Goal: Task Accomplishment & Management: Manage account settings

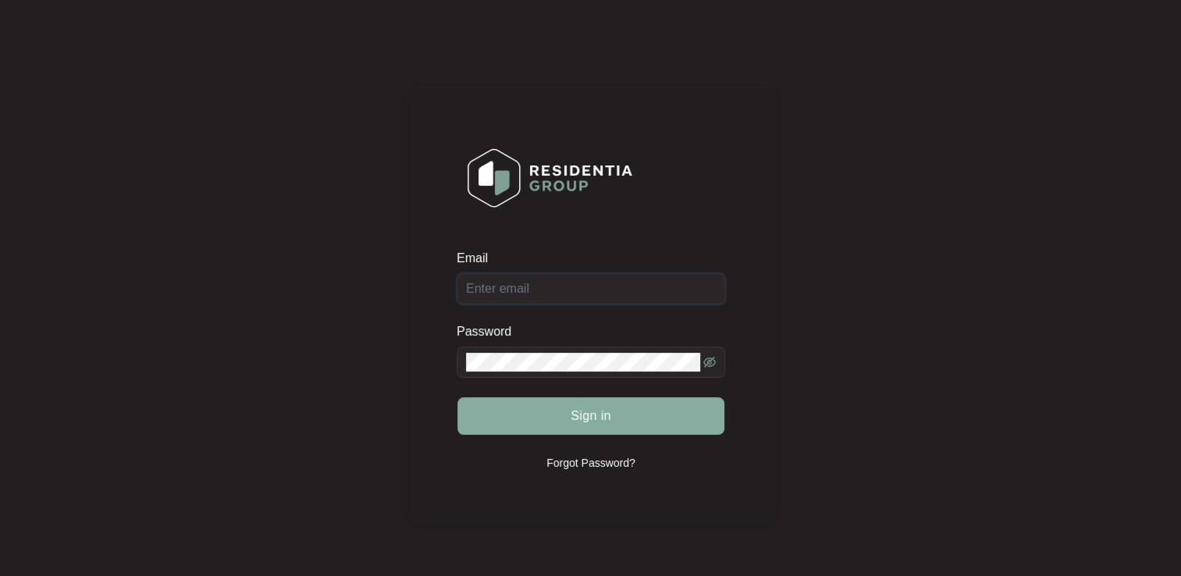
type input "[EMAIL_ADDRESS][DOMAIN_NAME]"
click at [600, 411] on span "Sign in" at bounding box center [591, 416] width 41 height 19
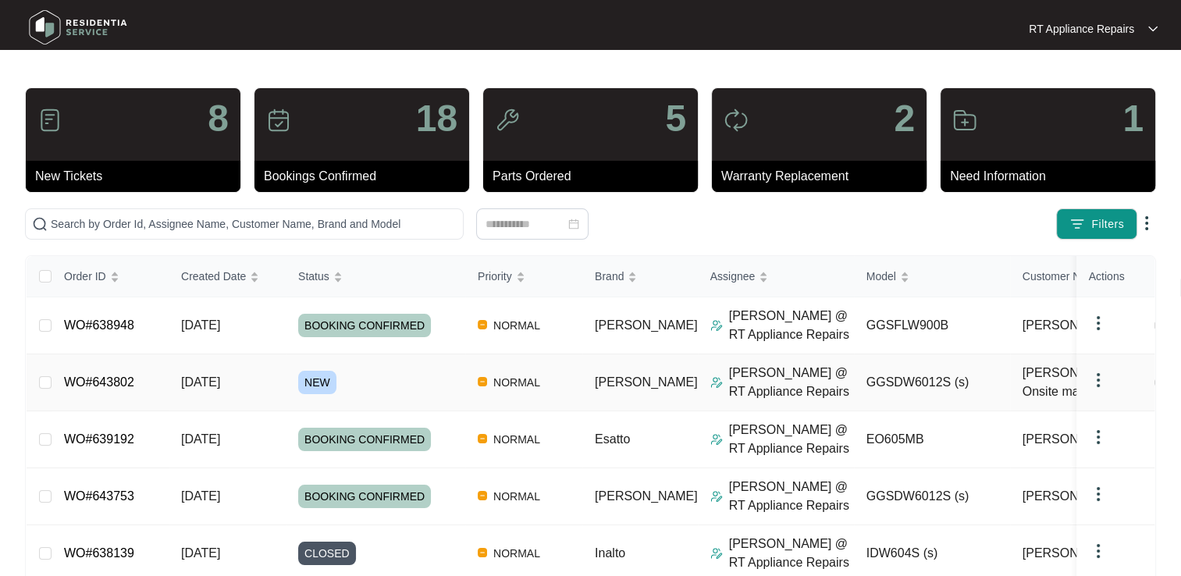
click at [99, 376] on link "WO#643802" at bounding box center [99, 381] width 70 height 13
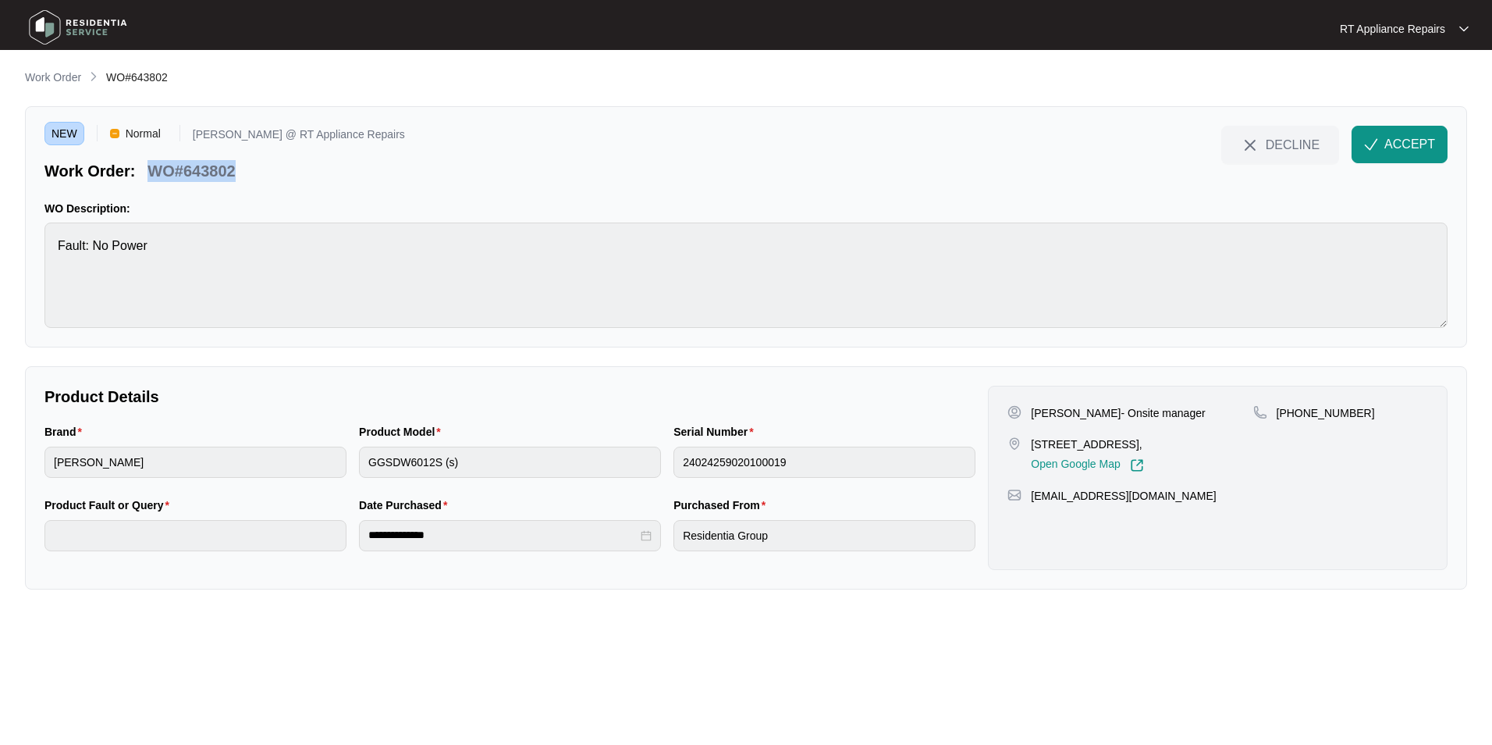
drag, startPoint x: 152, startPoint y: 169, endPoint x: 236, endPoint y: 169, distance: 83.5
click at [236, 169] on div "WO#643802" at bounding box center [191, 168] width 100 height 27
copy p "WO#643802"
drag, startPoint x: 367, startPoint y: 188, endPoint x: 350, endPoint y: 185, distance: 16.7
click at [367, 188] on div "NEW Normal [PERSON_NAME] @ RT Appliance Repairs Work Order: WO#643802 DECLINE A…" at bounding box center [746, 226] width 1442 height 241
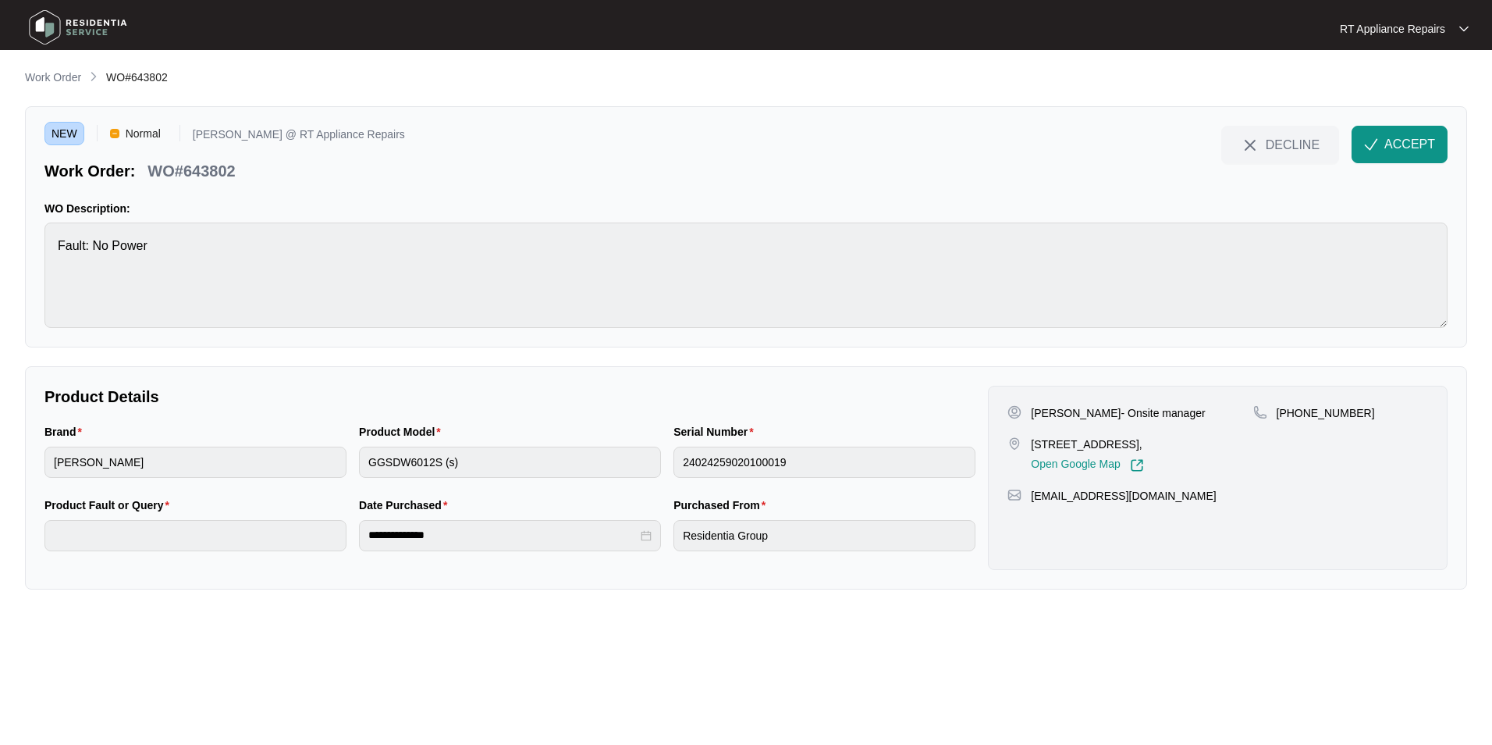
click at [510, 191] on div "NEW Normal [PERSON_NAME] @ RT Appliance Repairs Work Order: WO#643802 DECLINE A…" at bounding box center [746, 226] width 1442 height 241
click at [1180, 144] on span "ACCEPT" at bounding box center [1410, 144] width 51 height 19
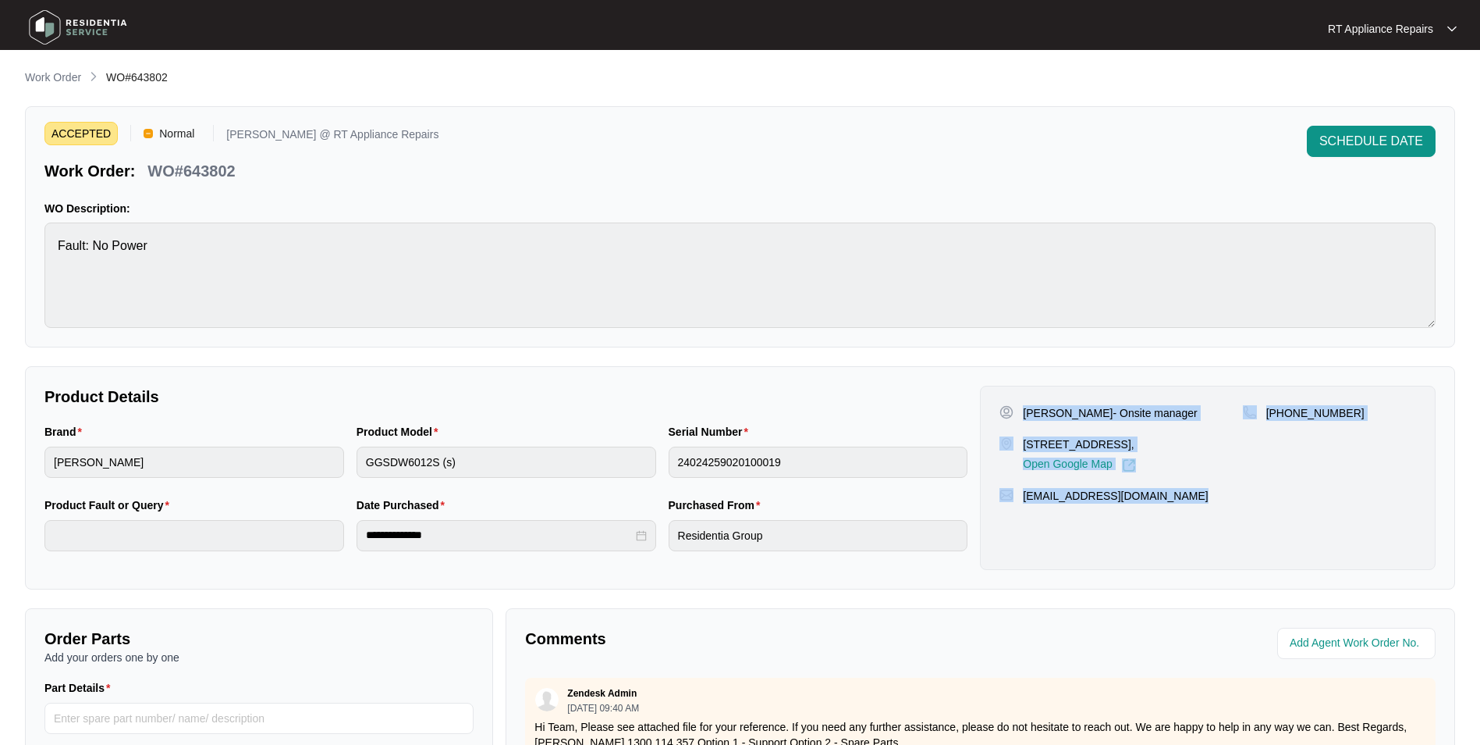
drag, startPoint x: 1024, startPoint y: 412, endPoint x: 1196, endPoint y: 499, distance: 193.4
click at [1180, 499] on div "[PERSON_NAME]- Onsite manager [STREET_ADDRESS], Open Google Map [PHONE_NUMBER] …" at bounding box center [1208, 478] width 456 height 184
copy div "[PERSON_NAME]- Onsite manager [STREET_ADDRESS], Open Google Map [PHONE_NUMBER] …"
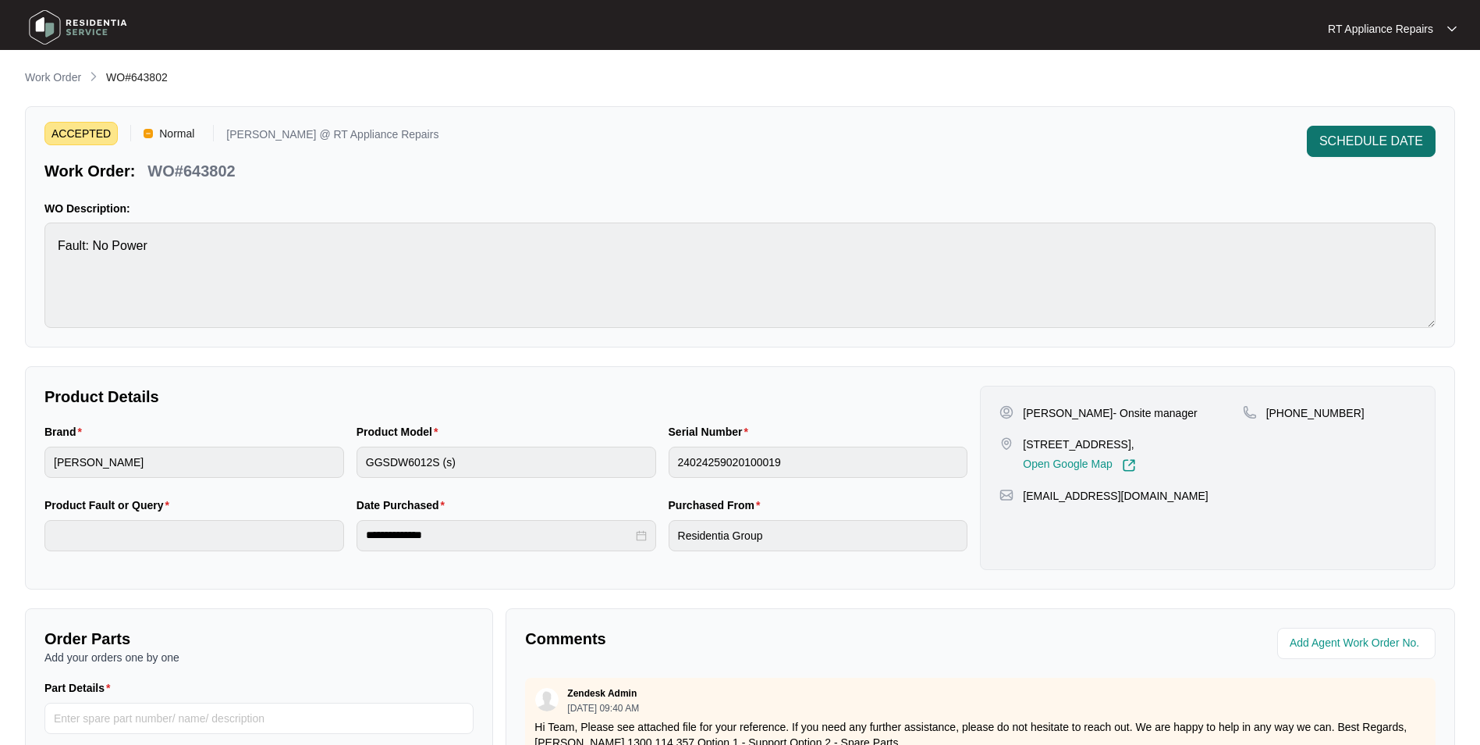
click at [1180, 135] on span "SCHEDULE DATE" at bounding box center [1372, 141] width 104 height 19
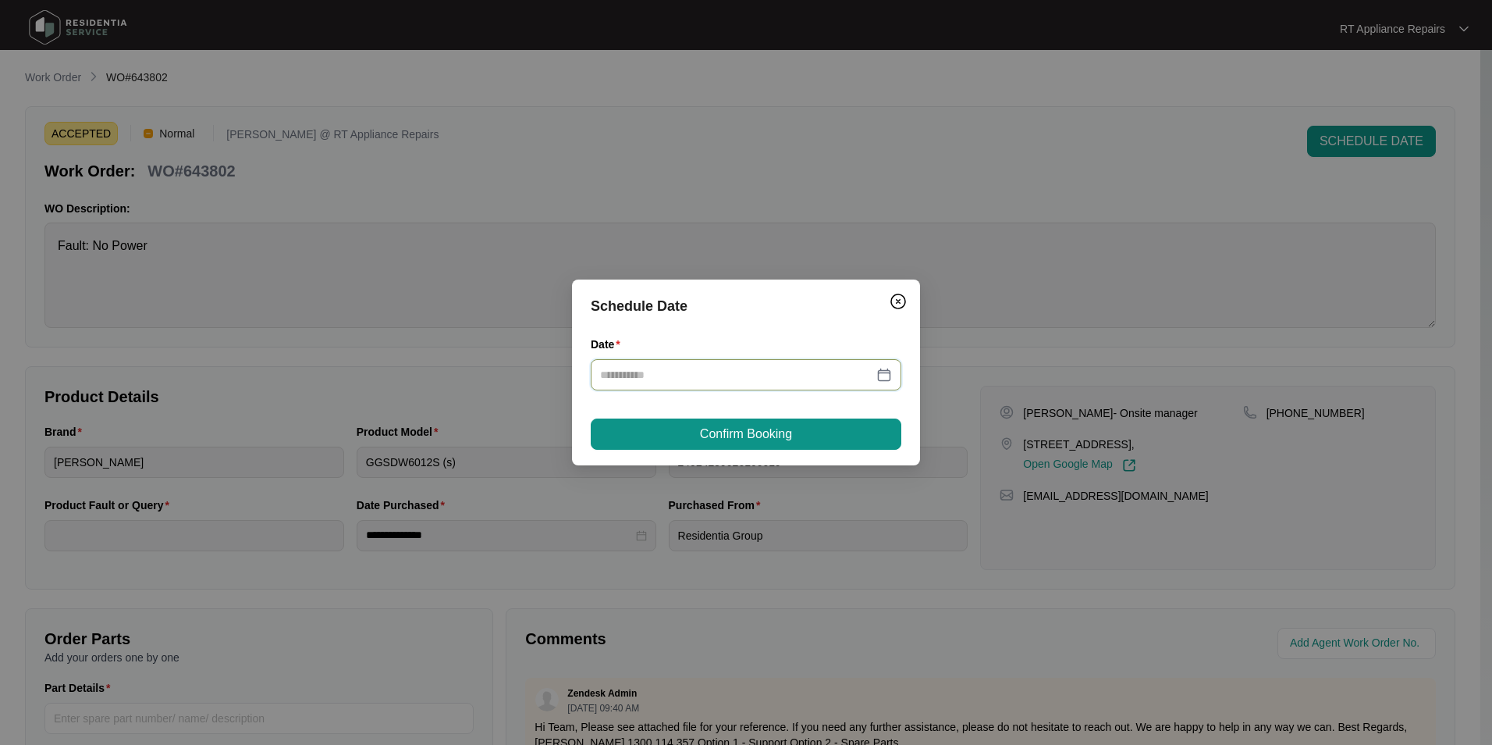
click at [659, 369] on input "Date" at bounding box center [736, 374] width 273 height 17
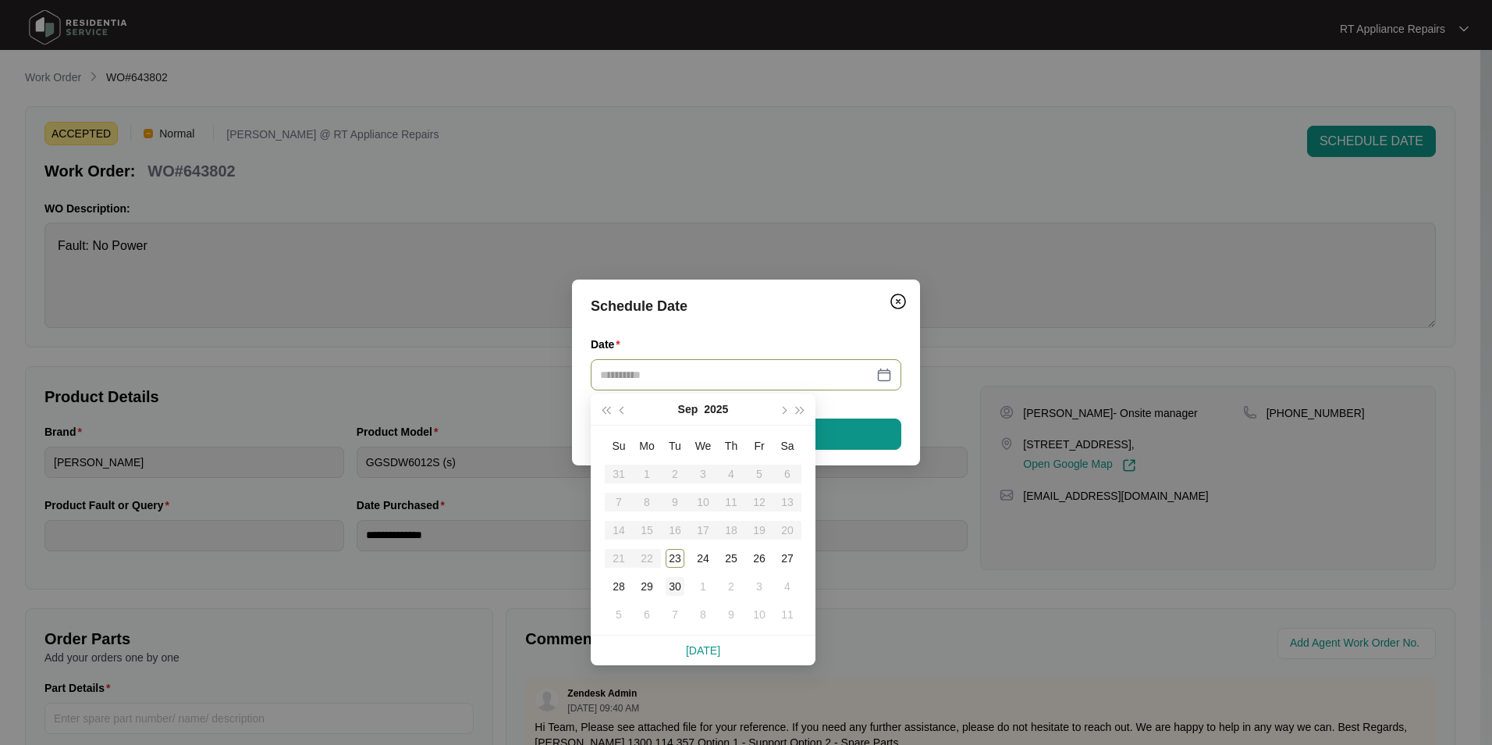
click at [677, 575] on div "30" at bounding box center [675, 586] width 19 height 19
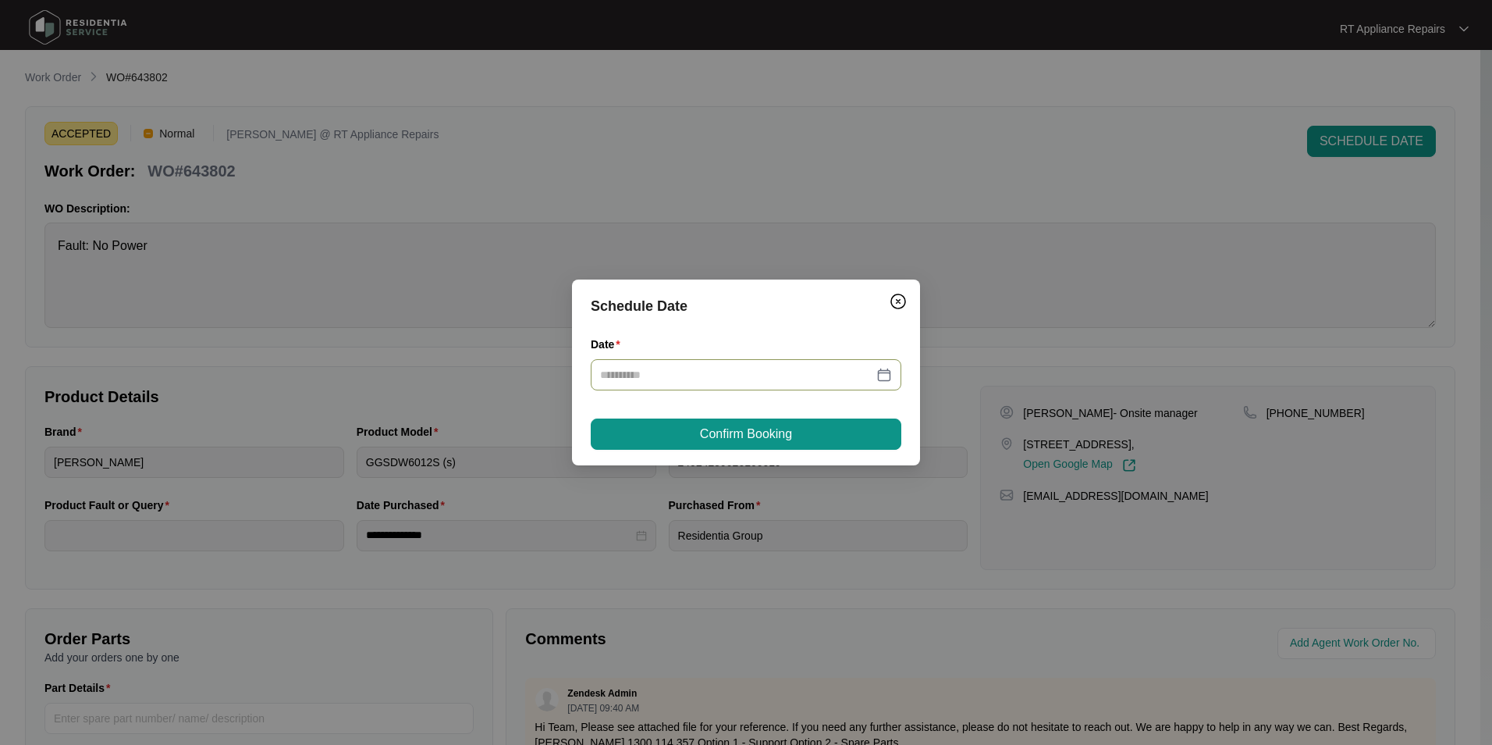
type input "**********"
click at [768, 440] on span "Confirm Booking" at bounding box center [746, 434] width 92 height 19
